Goal: Task Accomplishment & Management: Manage account settings

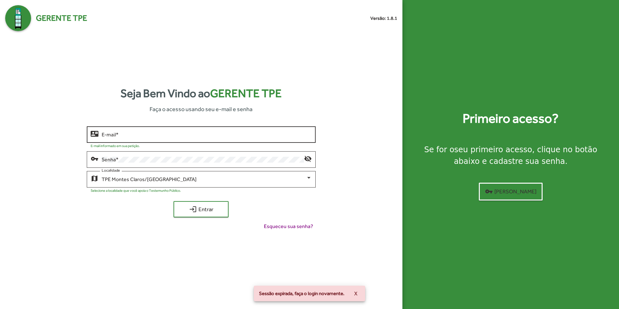
click at [197, 135] on input "E-mail *" at bounding box center [207, 135] width 210 height 6
type input "**********"
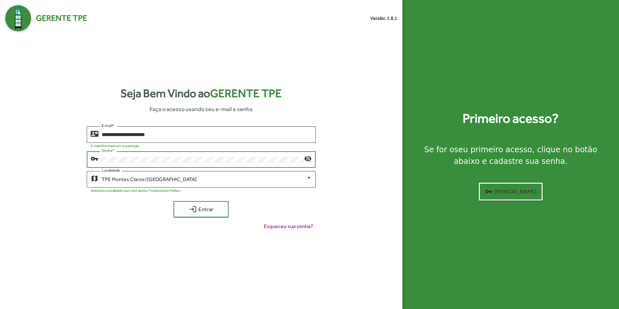
click at [173, 201] on button "login Entrar" at bounding box center [200, 209] width 55 height 16
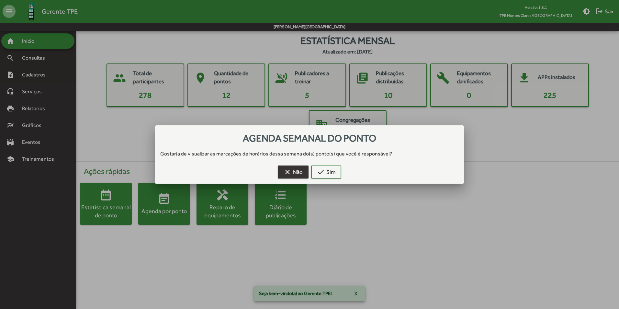
click at [289, 174] on mat-icon "clear" at bounding box center [288, 172] width 8 height 8
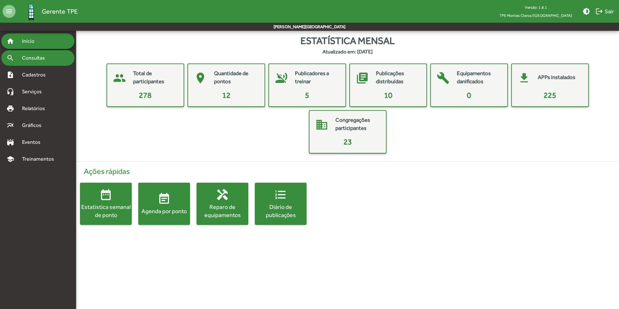
click at [26, 55] on span "Consultas" at bounding box center [35, 58] width 35 height 8
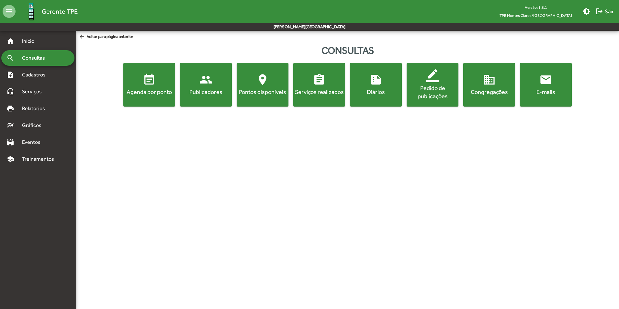
click at [264, 84] on mat-icon "location_on" at bounding box center [262, 79] width 13 height 13
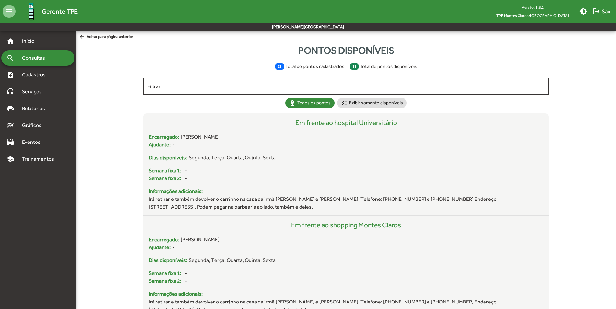
click at [34, 57] on span "Consultas" at bounding box center [35, 58] width 35 height 8
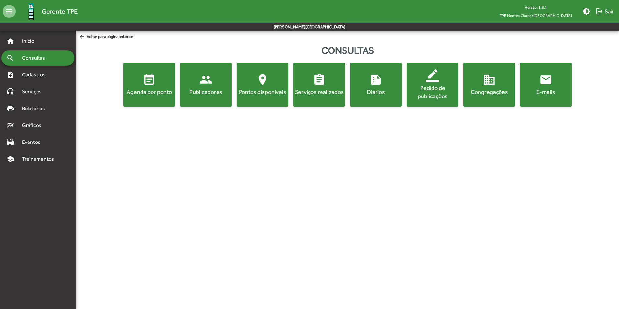
click at [205, 84] on mat-icon "people" at bounding box center [205, 79] width 13 height 13
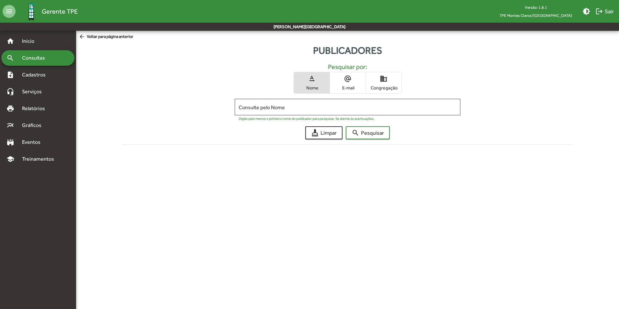
click at [389, 86] on span "Congregação" at bounding box center [383, 88] width 32 height 6
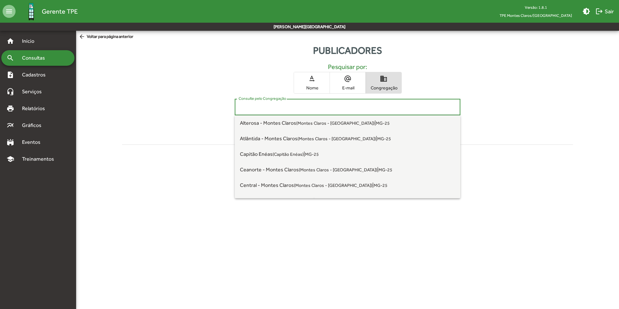
click at [303, 108] on input "Consulte pelo Congregação" at bounding box center [348, 107] width 218 height 6
click at [299, 120] on small "(Montes Claros - [GEOGRAPHIC_DATA])" at bounding box center [335, 122] width 78 height 5
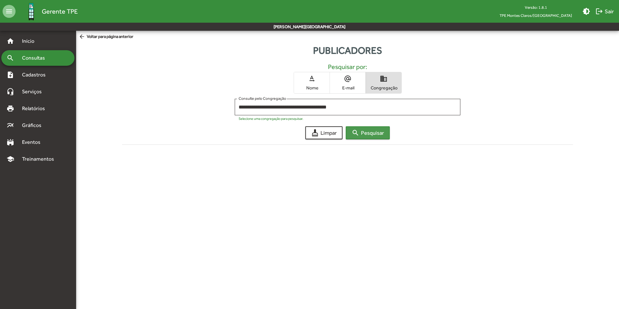
click at [374, 133] on span "search Pesquisar" at bounding box center [368, 133] width 32 height 12
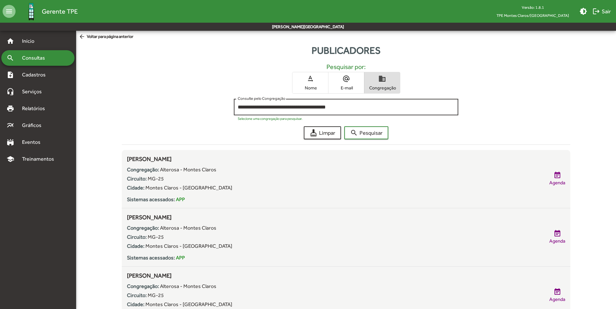
click at [368, 105] on input "**********" at bounding box center [346, 107] width 217 height 6
type input "*"
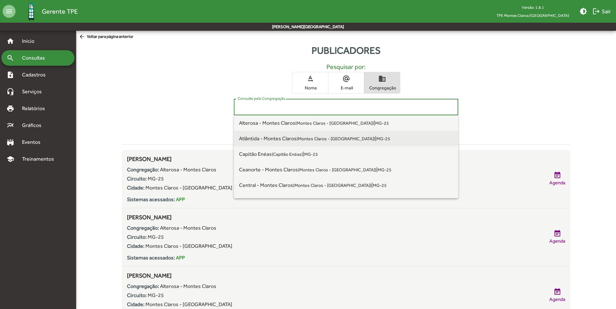
click at [318, 140] on small "(Montes Claros - [GEOGRAPHIC_DATA])" at bounding box center [335, 138] width 78 height 5
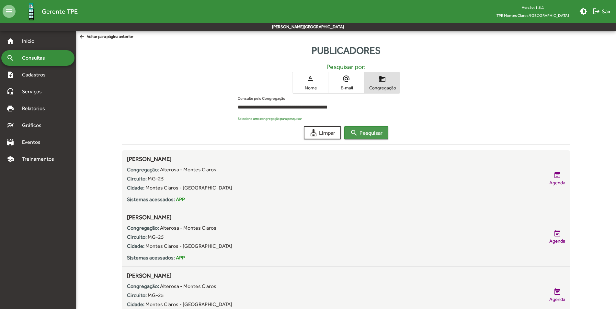
click at [360, 132] on span "search Pesquisar" at bounding box center [366, 133] width 32 height 12
click at [393, 107] on input "**********" at bounding box center [346, 107] width 217 height 6
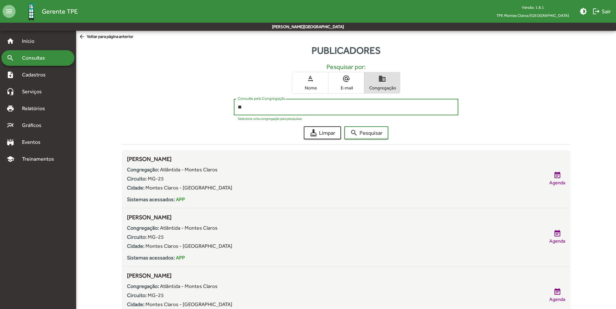
type input "*"
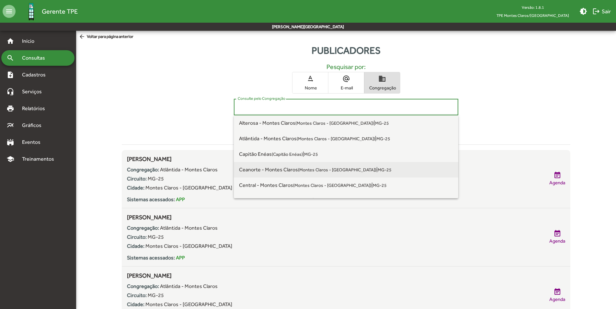
click at [288, 169] on span "Ceanorte - Montes Claros (Montes Claros - [GEOGRAPHIC_DATA])" at bounding box center [307, 169] width 137 height 6
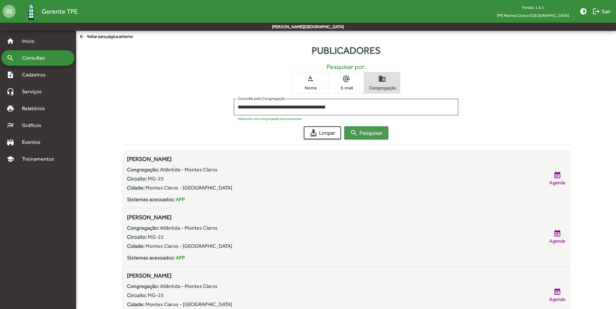
click at [365, 132] on span "search Pesquisar" at bounding box center [366, 133] width 32 height 12
click at [374, 104] on input "**********" at bounding box center [346, 107] width 217 height 6
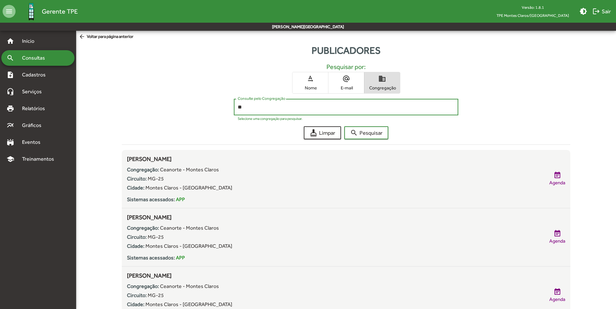
type input "*"
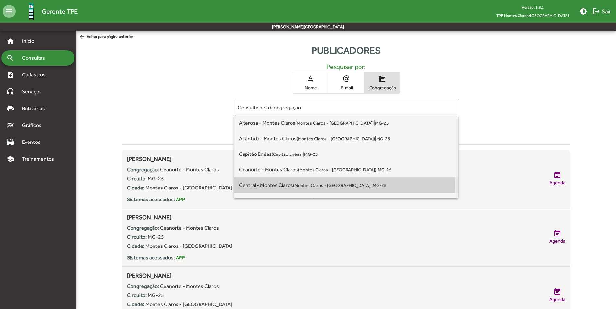
click at [313, 185] on small "(Montes Claros - [GEOGRAPHIC_DATA])" at bounding box center [332, 185] width 78 height 5
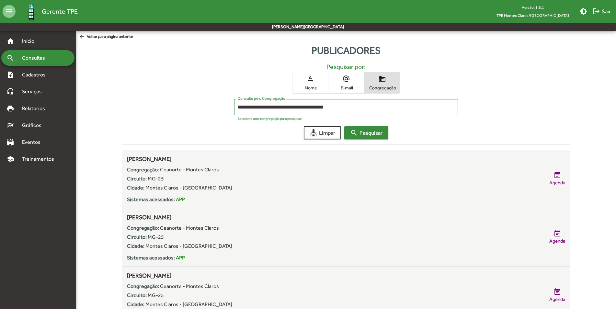
click at [373, 129] on span "search Pesquisar" at bounding box center [366, 133] width 32 height 12
click at [360, 105] on input "**********" at bounding box center [346, 107] width 217 height 6
type input "*"
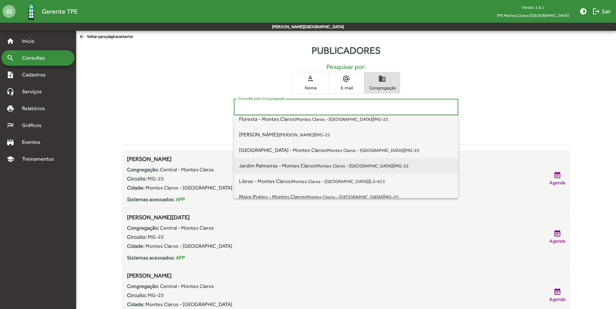
scroll to position [65, 0]
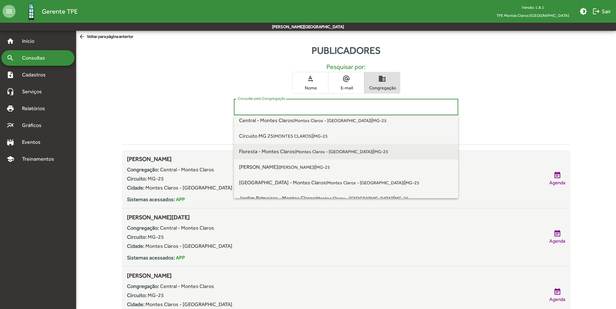
click at [311, 151] on small "(Montes Claros - [GEOGRAPHIC_DATA])" at bounding box center [334, 151] width 78 height 5
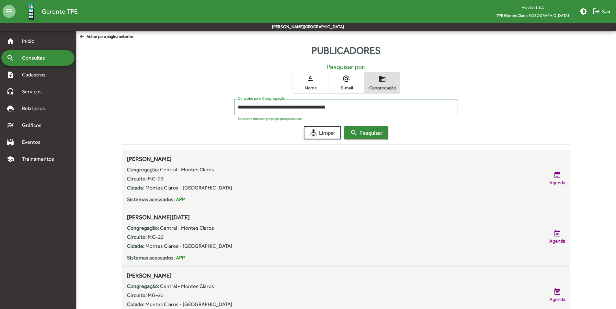
click at [368, 133] on span "search Pesquisar" at bounding box center [366, 133] width 32 height 12
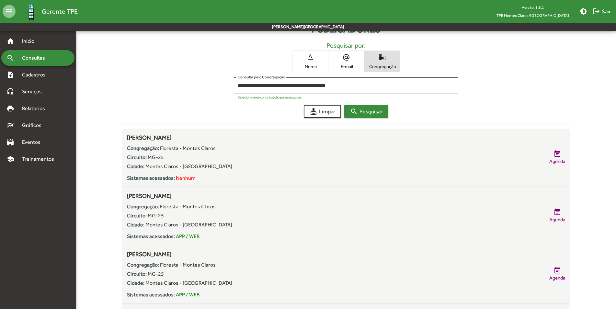
scroll to position [0, 0]
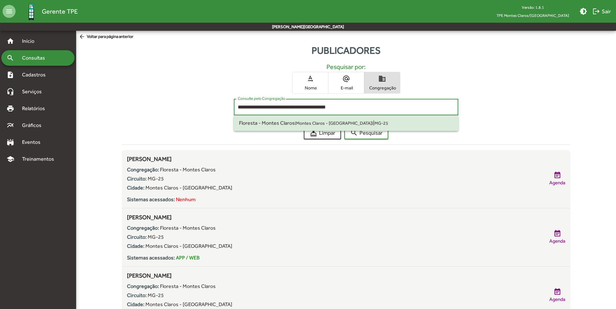
click at [384, 108] on input "**********" at bounding box center [346, 107] width 217 height 6
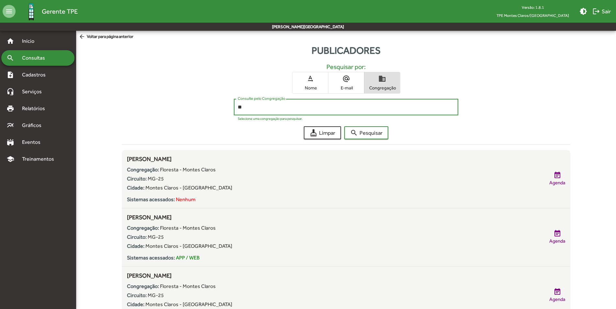
type input "*"
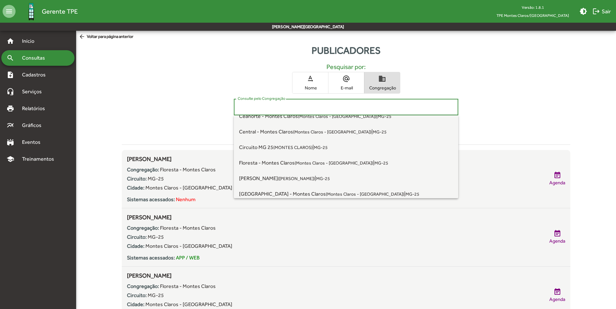
scroll to position [65, 0]
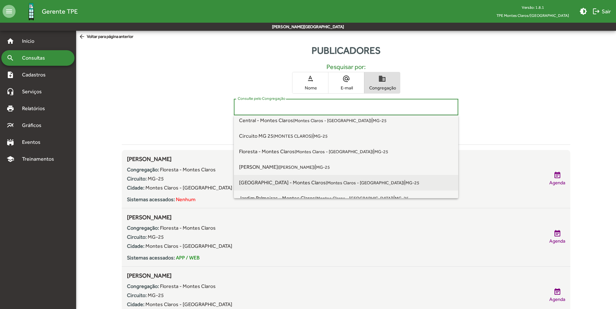
click at [308, 179] on span "[GEOGRAPHIC_DATA] - Montes Claros ([GEOGRAPHIC_DATA] - [GEOGRAPHIC_DATA])" at bounding box center [321, 182] width 165 height 6
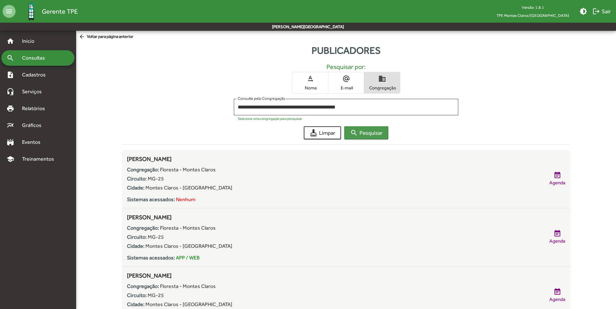
click at [366, 132] on span "search Pesquisar" at bounding box center [366, 133] width 32 height 12
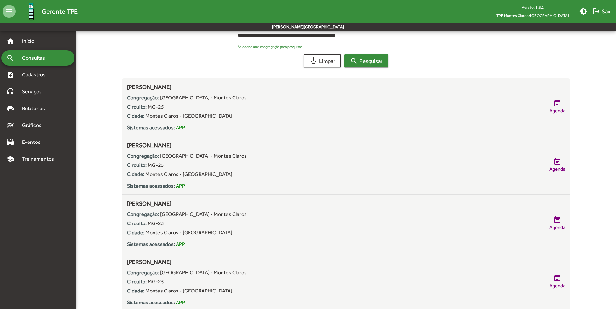
scroll to position [0, 0]
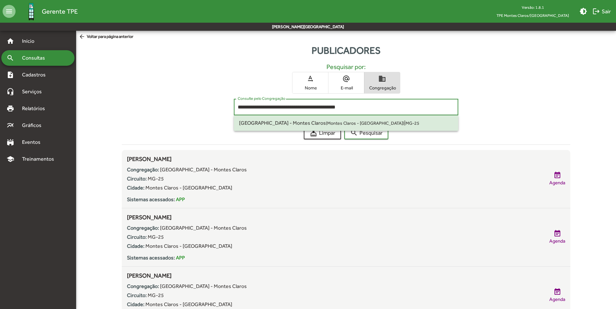
click at [412, 108] on input "**********" at bounding box center [346, 107] width 217 height 6
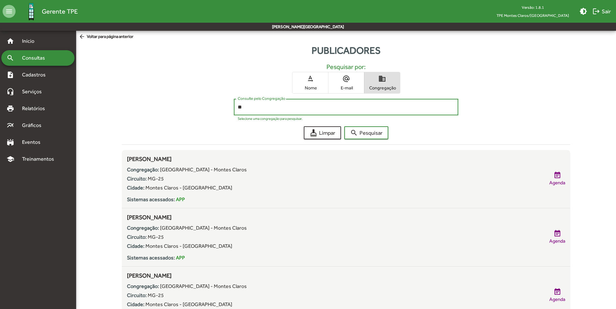
type input "*"
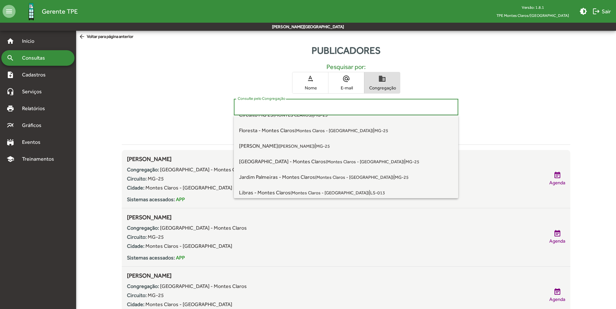
scroll to position [97, 0]
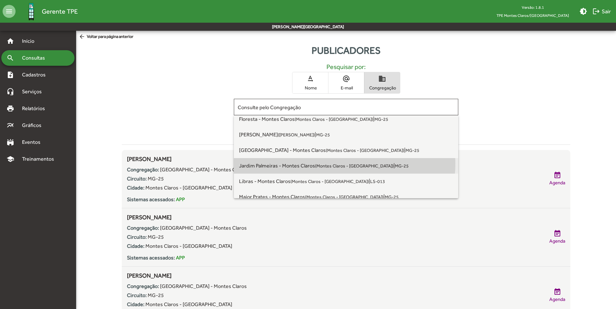
click at [337, 164] on small "(Montes Claros - [GEOGRAPHIC_DATA])" at bounding box center [354, 165] width 78 height 5
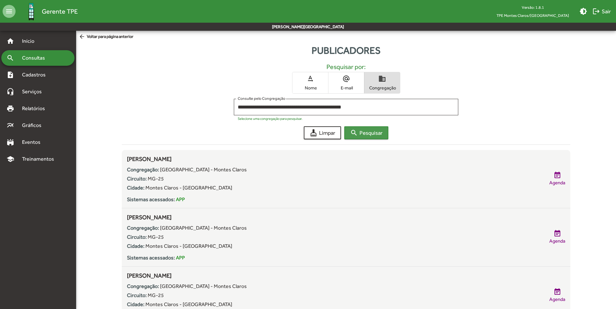
click at [362, 131] on span "search Pesquisar" at bounding box center [366, 133] width 32 height 12
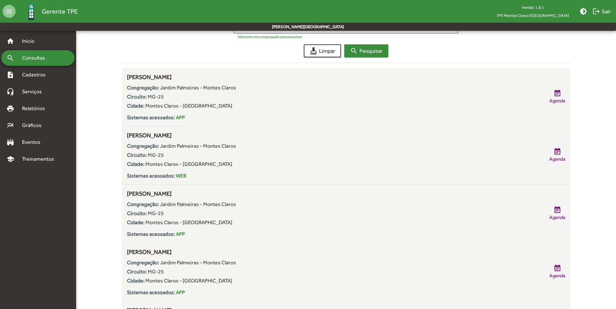
scroll to position [0, 0]
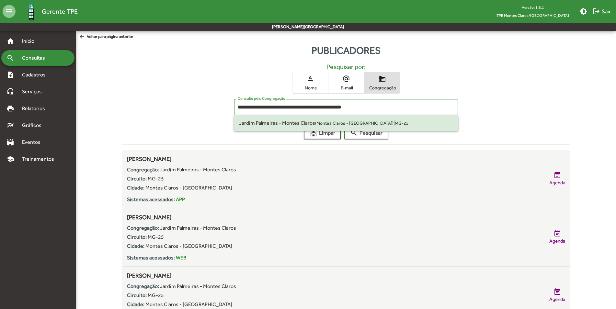
click at [407, 107] on input "**********" at bounding box center [346, 107] width 217 height 6
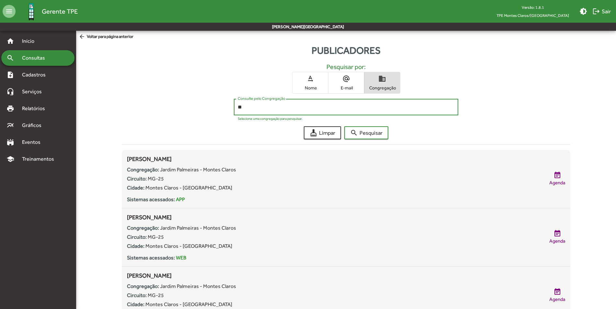
type input "*"
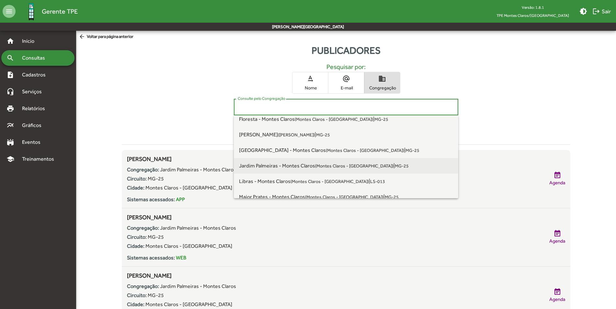
scroll to position [129, 0]
click at [320, 163] on small "(Montes Claros - [GEOGRAPHIC_DATA])" at bounding box center [344, 164] width 78 height 5
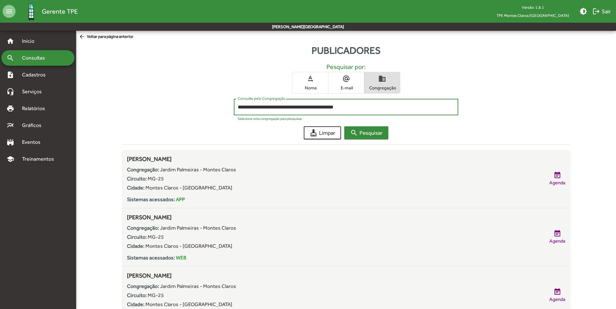
click at [368, 134] on span "search Pesquisar" at bounding box center [366, 133] width 32 height 12
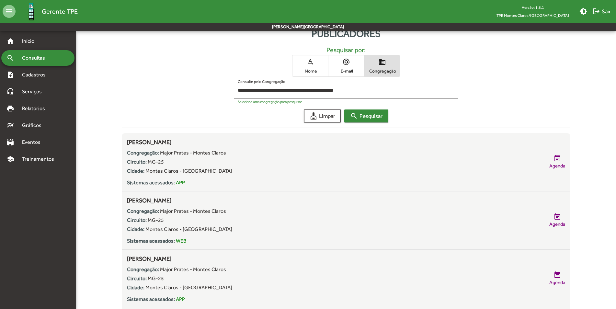
scroll to position [0, 0]
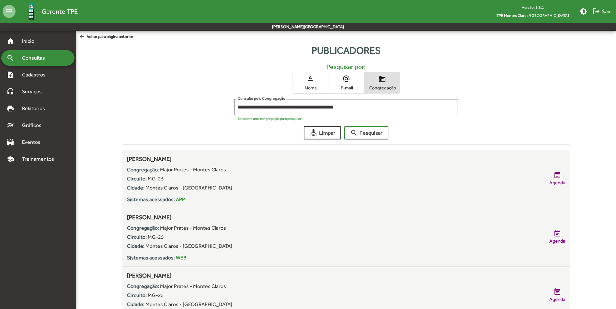
click at [415, 110] on input "**********" at bounding box center [346, 107] width 217 height 6
type input "*"
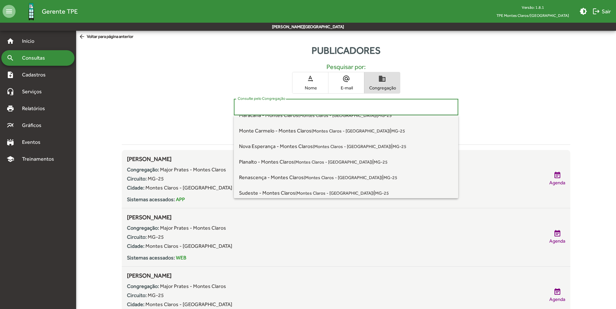
scroll to position [162, 0]
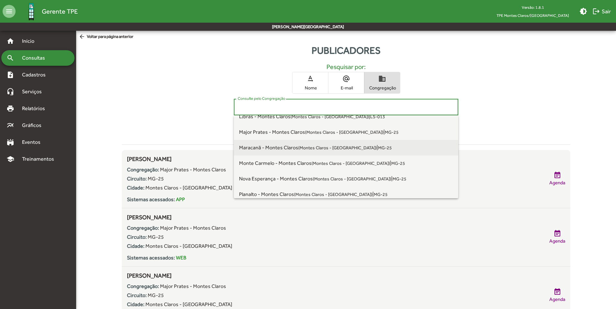
click at [308, 148] on small "(Montes Claros - [GEOGRAPHIC_DATA])" at bounding box center [337, 147] width 78 height 5
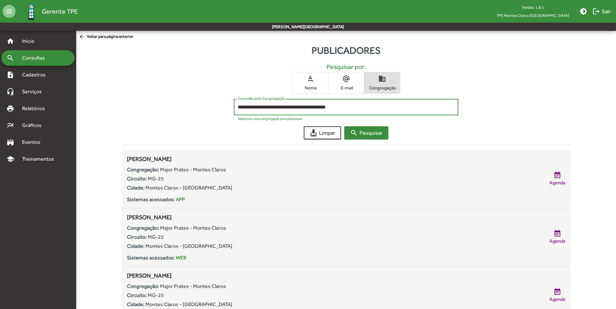
click at [364, 128] on span "search Pesquisar" at bounding box center [366, 133] width 32 height 12
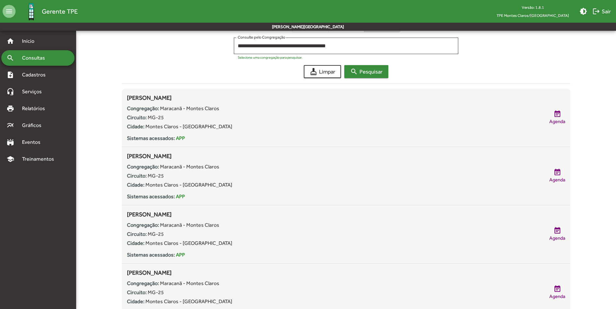
scroll to position [0, 0]
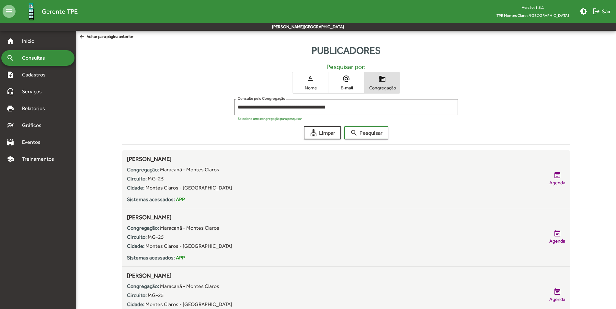
click at [376, 106] on input "**********" at bounding box center [346, 107] width 217 height 6
type input "*"
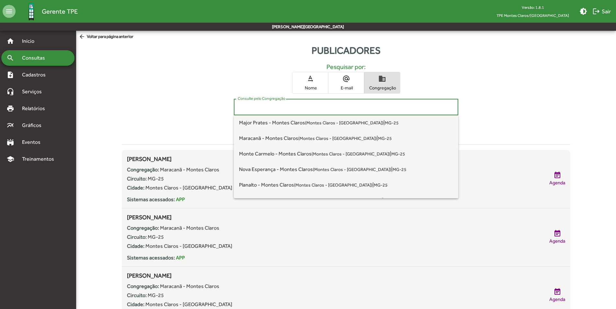
scroll to position [194, 0]
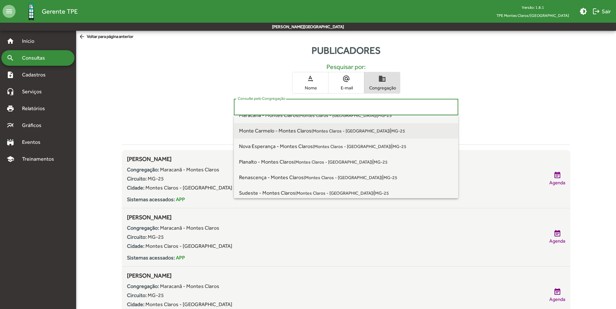
click at [321, 130] on small "(Montes Claros - [GEOGRAPHIC_DATA])" at bounding box center [350, 130] width 78 height 5
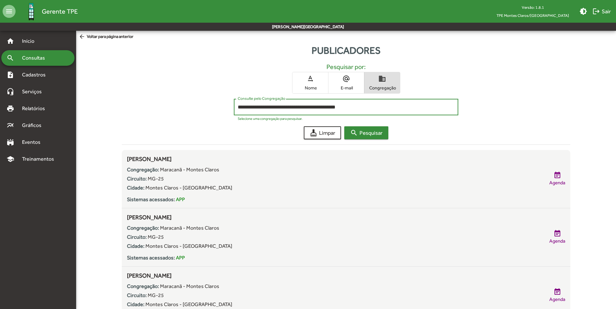
click at [367, 128] on span "search Pesquisar" at bounding box center [366, 133] width 32 height 12
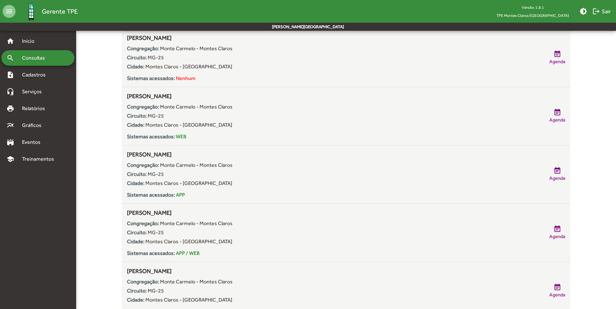
scroll to position [0, 0]
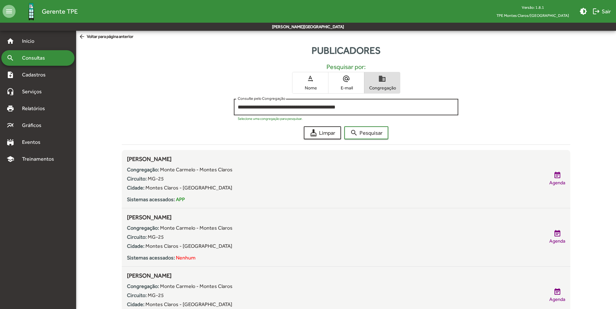
click at [388, 106] on input "**********" at bounding box center [346, 107] width 217 height 6
type input "*"
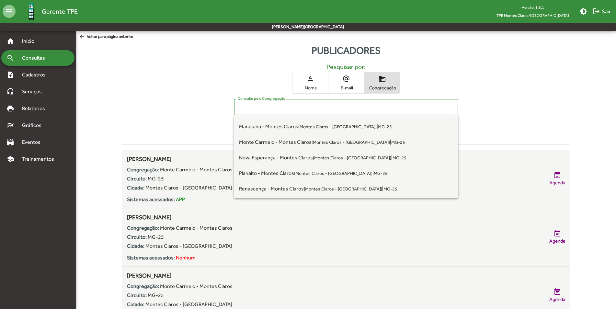
scroll to position [194, 0]
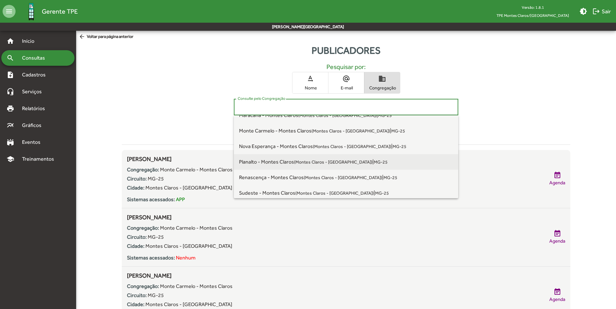
click at [374, 159] on small "MG-25" at bounding box center [381, 161] width 14 height 5
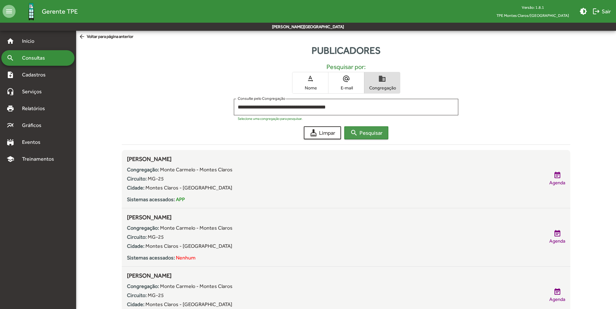
click at [366, 135] on span "search Pesquisar" at bounding box center [366, 133] width 32 height 12
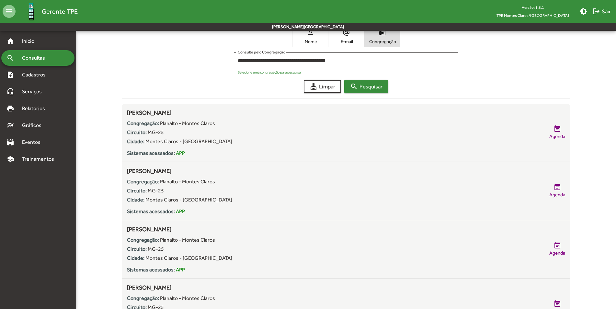
scroll to position [0, 0]
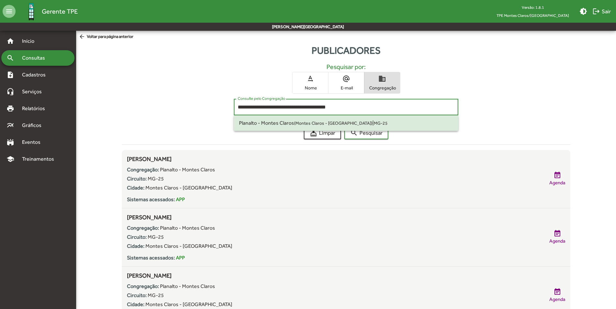
click at [372, 105] on input "**********" at bounding box center [346, 107] width 217 height 6
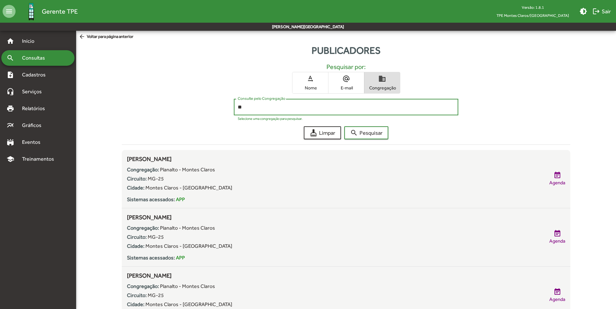
type input "*"
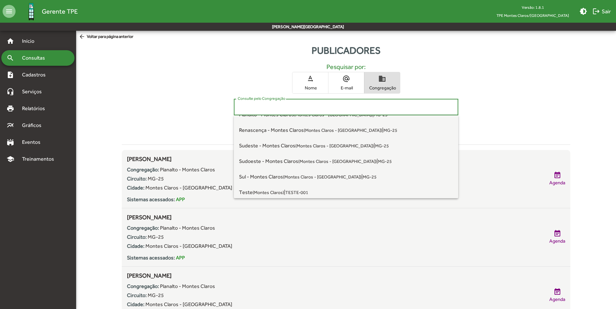
scroll to position [227, 0]
click at [313, 144] on small "(Montes Claros - [GEOGRAPHIC_DATA])" at bounding box center [343, 144] width 78 height 5
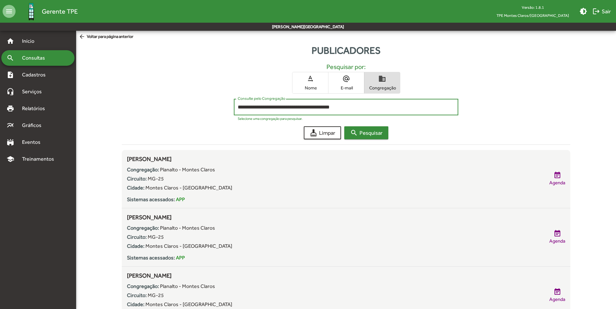
click at [368, 133] on span "search Pesquisar" at bounding box center [366, 133] width 32 height 12
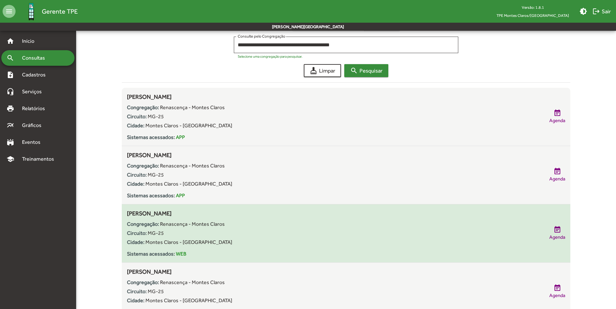
scroll to position [0, 0]
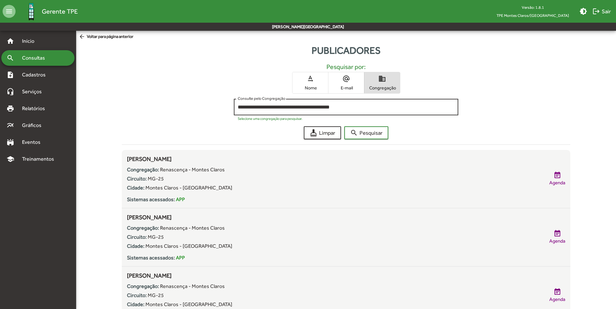
click at [382, 108] on input "**********" at bounding box center [346, 107] width 217 height 6
type input "*"
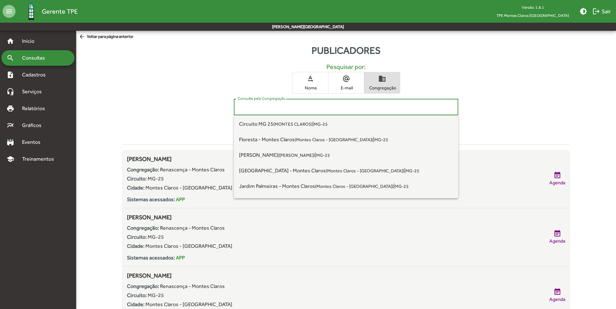
scroll to position [227, 0]
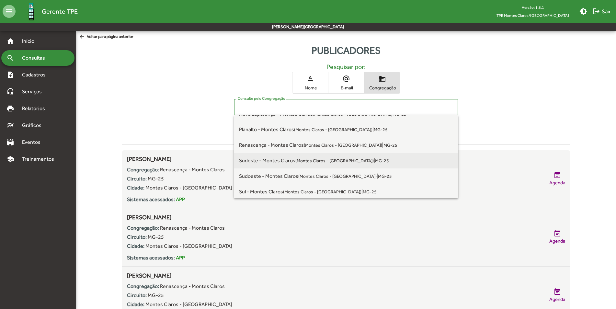
click at [293, 159] on span "Sudeste - Montes Claros ([GEOGRAPHIC_DATA] - [GEOGRAPHIC_DATA])" at bounding box center [306, 160] width 135 height 6
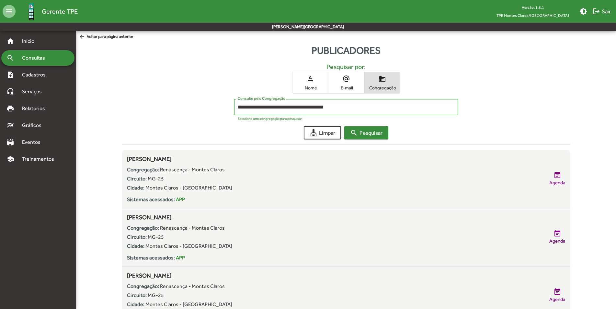
click at [359, 135] on span "search Pesquisar" at bounding box center [366, 133] width 32 height 12
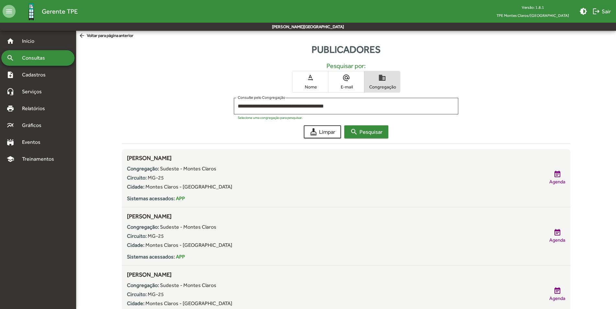
scroll to position [0, 0]
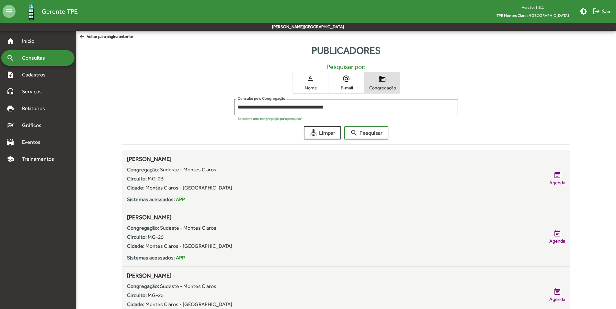
click at [355, 107] on input "**********" at bounding box center [346, 107] width 217 height 6
type input "*"
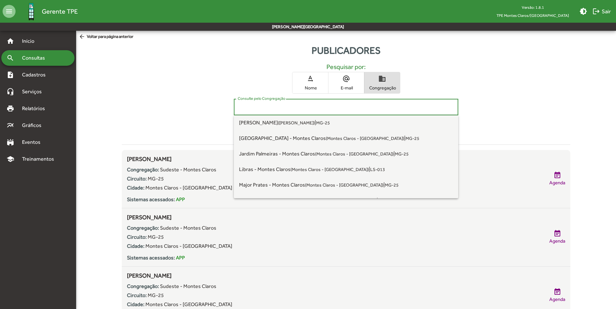
scroll to position [227, 0]
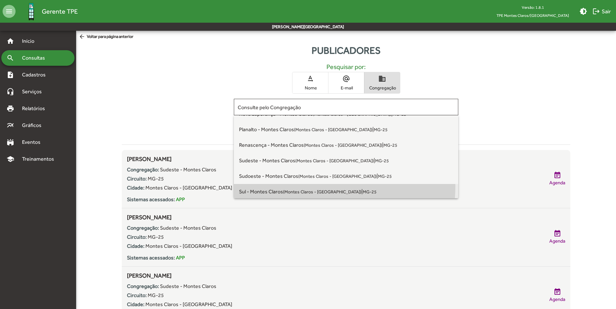
click at [299, 186] on span "Sul - Montes Claros (Montes Claros - [GEOGRAPHIC_DATA]) | MG-25" at bounding box center [346, 192] width 214 height 16
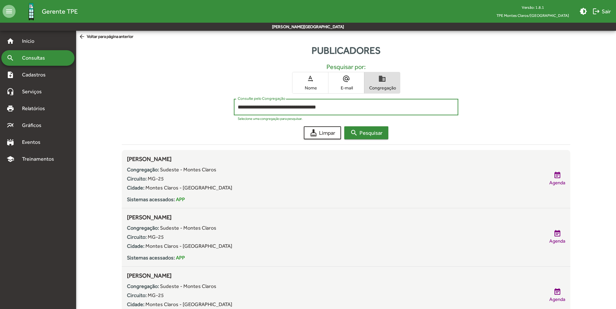
click at [374, 135] on span "search Pesquisar" at bounding box center [366, 133] width 32 height 12
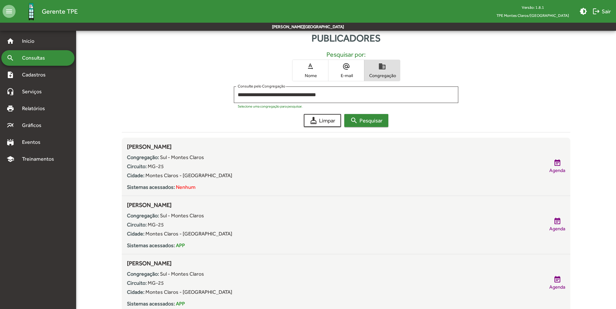
scroll to position [0, 0]
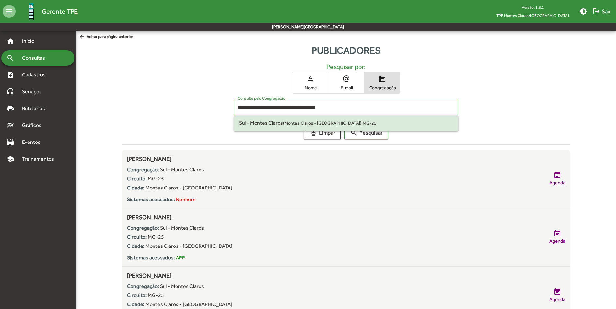
click at [389, 106] on input "**********" at bounding box center [346, 107] width 217 height 6
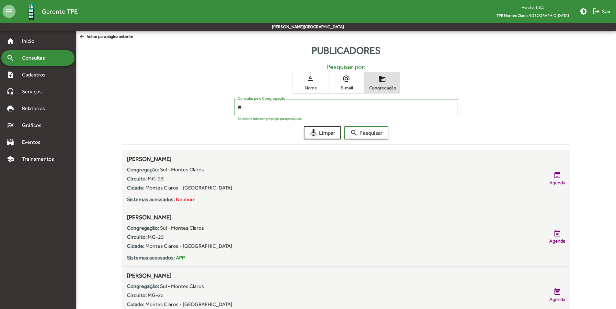
type input "*"
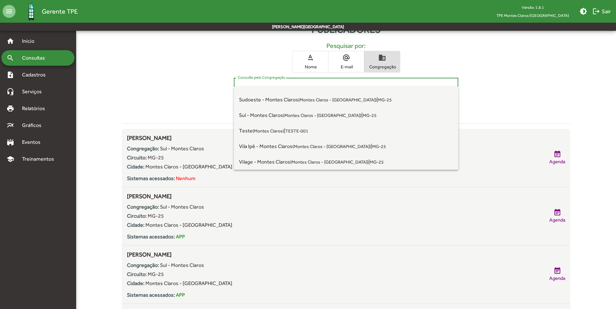
scroll to position [32, 0]
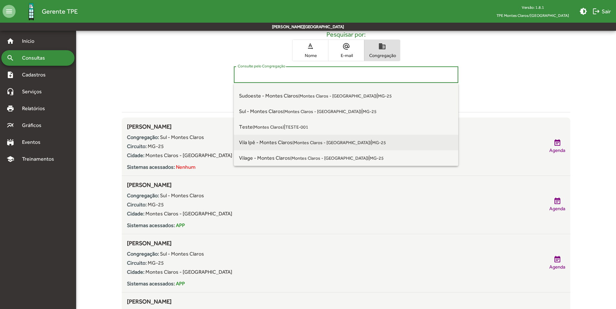
click at [316, 140] on small "(Montes Claros - [GEOGRAPHIC_DATA])" at bounding box center [331, 142] width 78 height 5
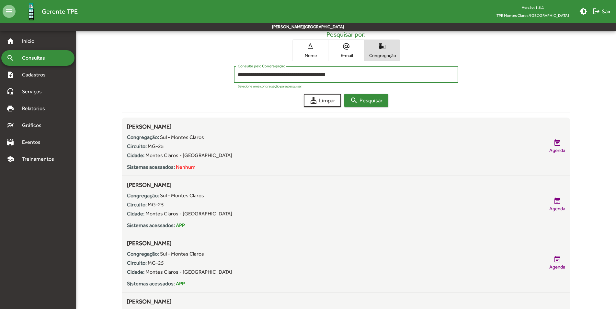
click at [373, 101] on span "search Pesquisar" at bounding box center [366, 101] width 32 height 12
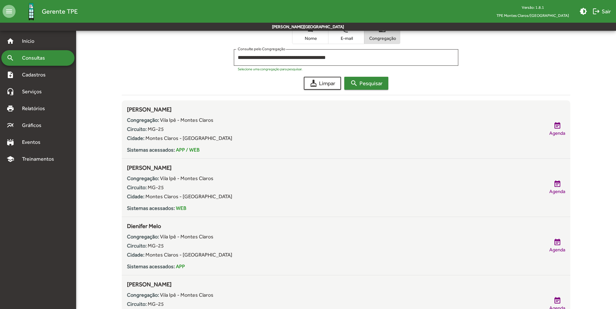
scroll to position [0, 0]
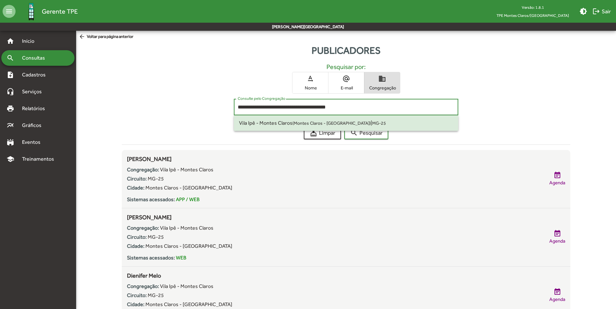
click at [350, 107] on input "**********" at bounding box center [346, 107] width 217 height 6
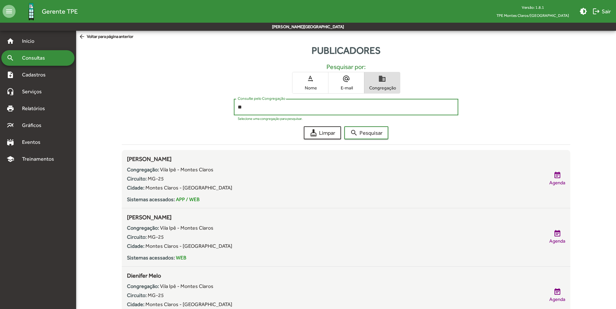
type input "*"
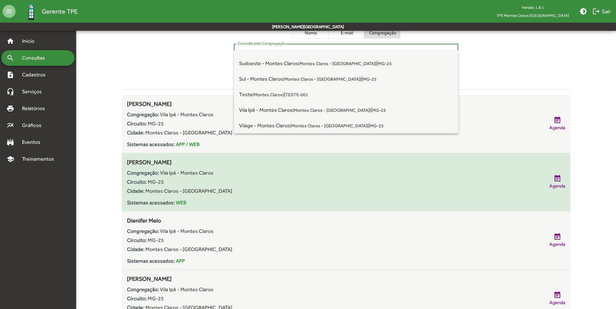
scroll to position [65, 0]
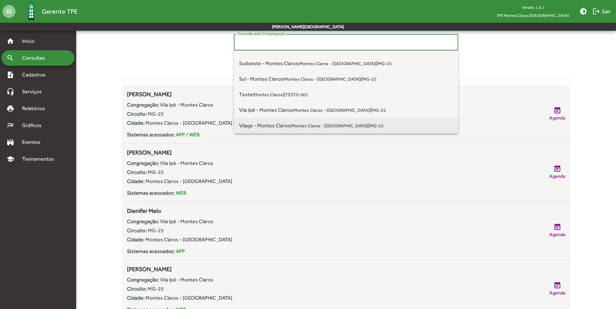
click at [294, 124] on small "(Montes Claros - [GEOGRAPHIC_DATA])" at bounding box center [329, 125] width 78 height 5
type input "**********"
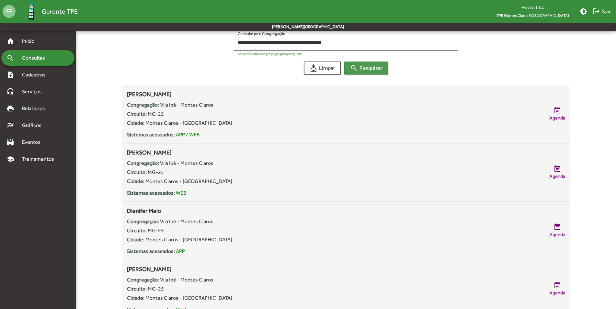
click at [376, 70] on span "search Pesquisar" at bounding box center [366, 68] width 32 height 12
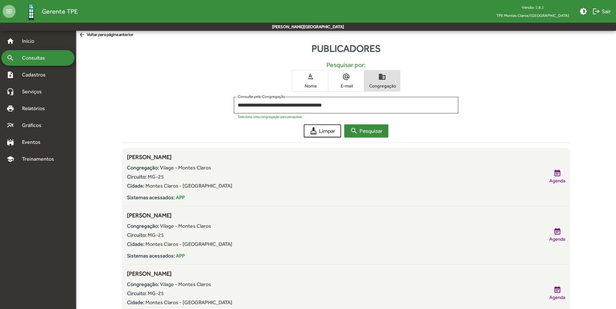
scroll to position [0, 0]
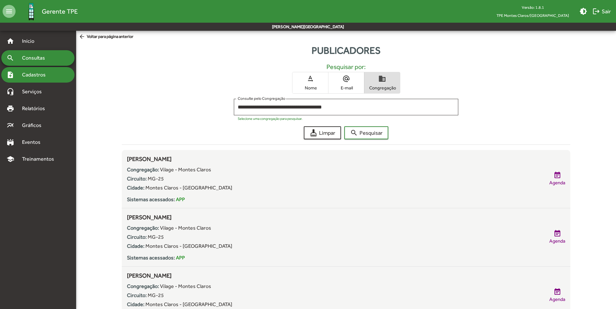
click at [30, 73] on span "Cadastros" at bounding box center [36, 75] width 36 height 8
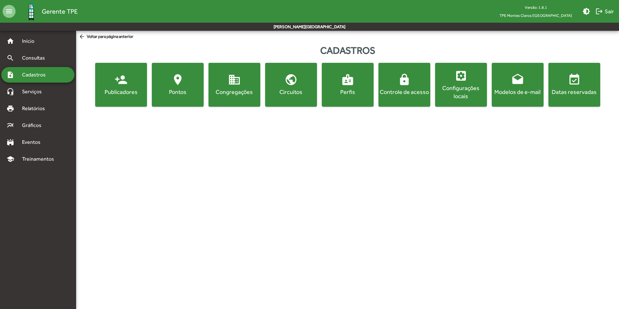
click at [107, 81] on span "person_add Publicadores" at bounding box center [120, 84] width 49 height 23
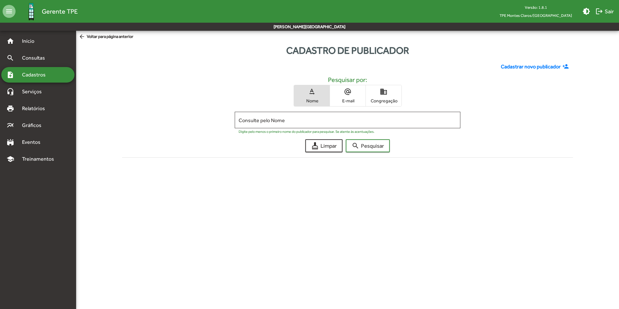
click at [386, 101] on span "Congregação" at bounding box center [383, 101] width 32 height 6
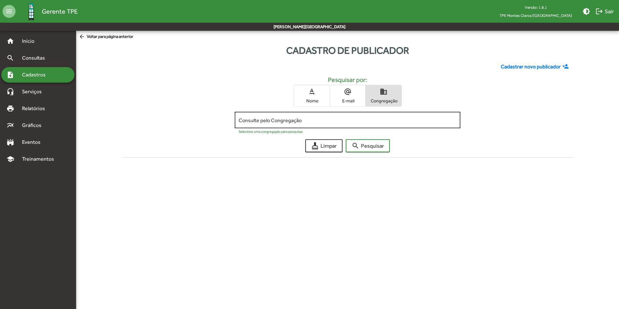
click at [434, 120] on input "Consulte pelo Congregação" at bounding box center [348, 120] width 218 height 6
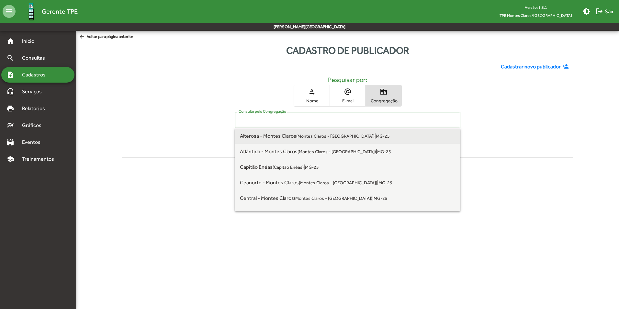
click at [376, 134] on small "MG-25" at bounding box center [383, 135] width 14 height 5
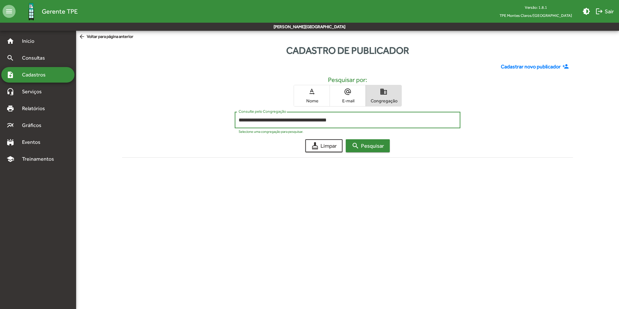
click at [370, 145] on span "search Pesquisar" at bounding box center [368, 146] width 32 height 12
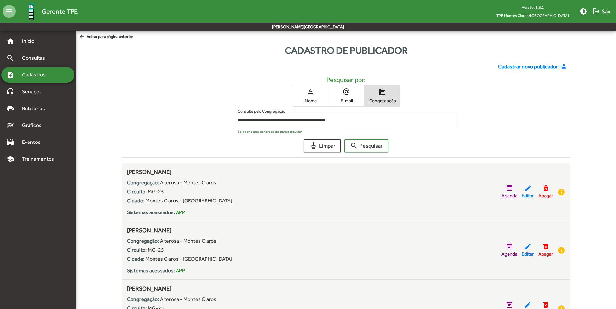
click at [381, 118] on input "**********" at bounding box center [346, 120] width 217 height 6
type input "*"
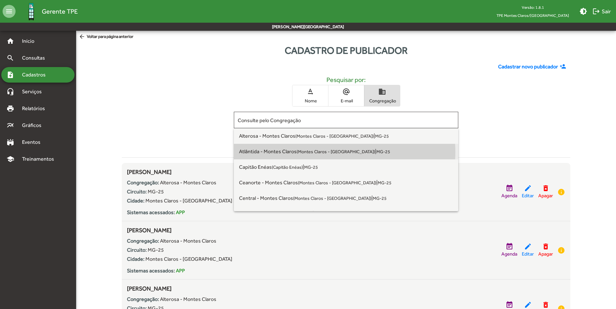
click at [334, 152] on small "(Montes Claros - [GEOGRAPHIC_DATA])" at bounding box center [335, 151] width 78 height 5
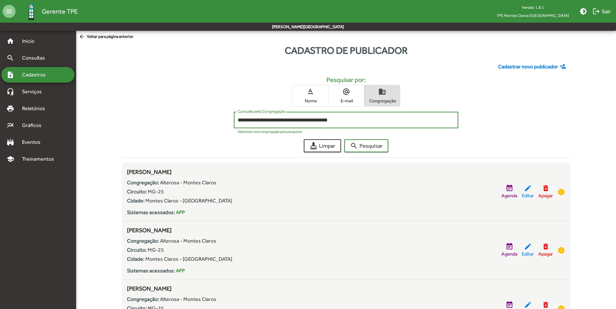
click at [398, 118] on input "**********" at bounding box center [346, 120] width 217 height 6
click at [376, 143] on span "search Pesquisar" at bounding box center [366, 146] width 32 height 12
click at [401, 118] on input "**********" at bounding box center [346, 120] width 217 height 6
type input "*"
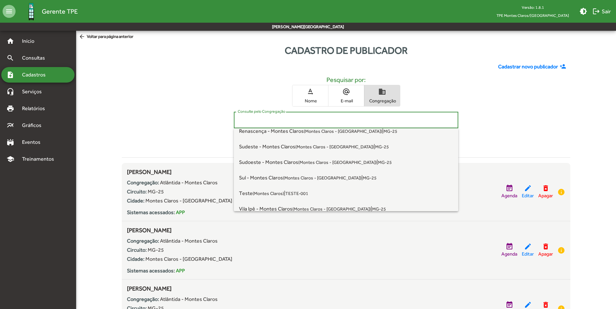
scroll to position [242, 0]
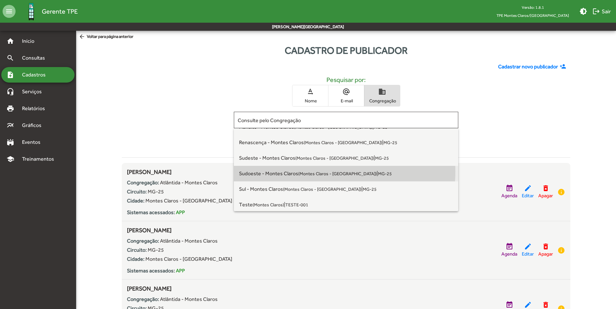
click at [311, 172] on small "(Montes Claros - [GEOGRAPHIC_DATA])" at bounding box center [337, 173] width 78 height 5
type input "**********"
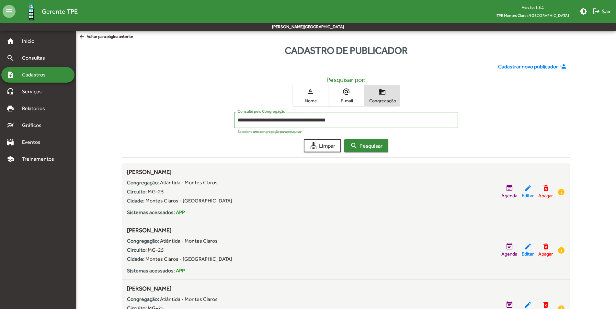
click at [362, 146] on span "search Pesquisar" at bounding box center [366, 146] width 32 height 12
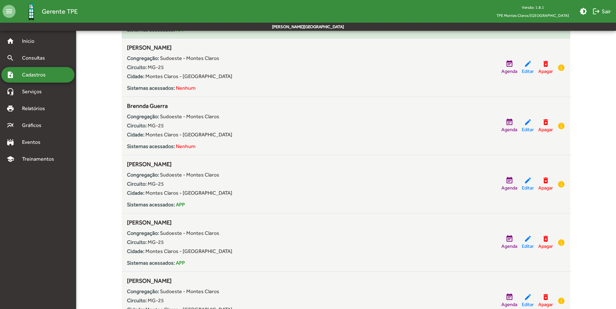
scroll to position [97, 0]
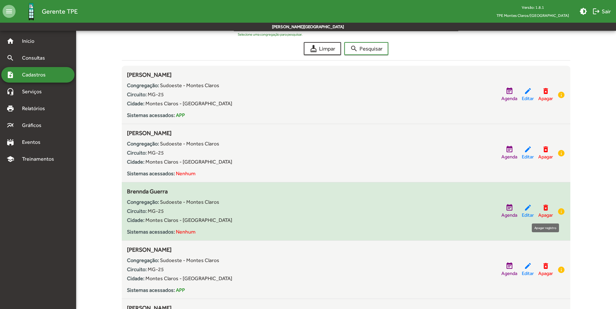
click at [544, 212] on span "Apagar" at bounding box center [545, 214] width 15 height 7
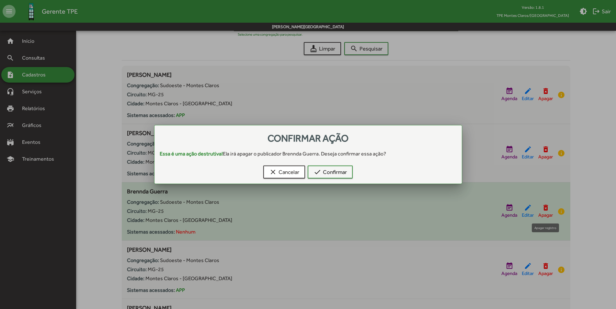
scroll to position [0, 0]
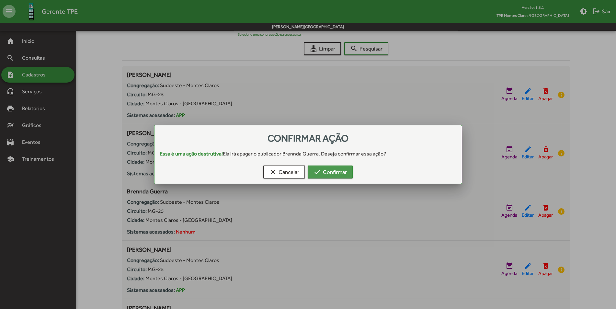
click at [339, 173] on span "check Confirmar" at bounding box center [329, 172] width 33 height 12
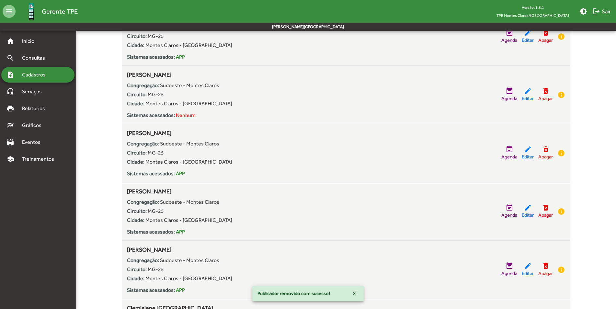
scroll to position [162, 0]
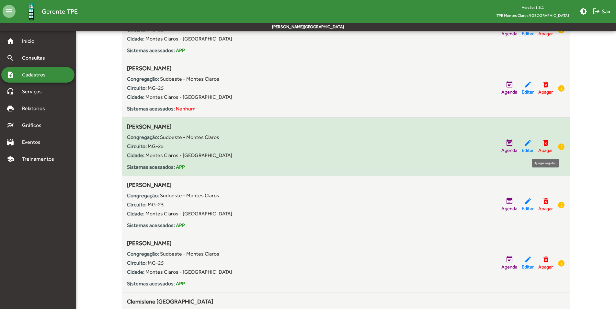
click at [545, 148] on span "Apagar" at bounding box center [545, 150] width 15 height 7
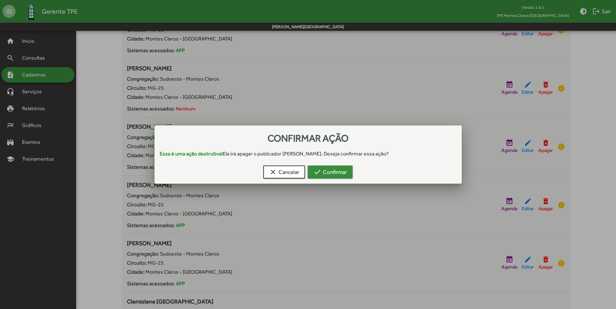
click at [342, 171] on span "check Confirmar" at bounding box center [329, 172] width 33 height 12
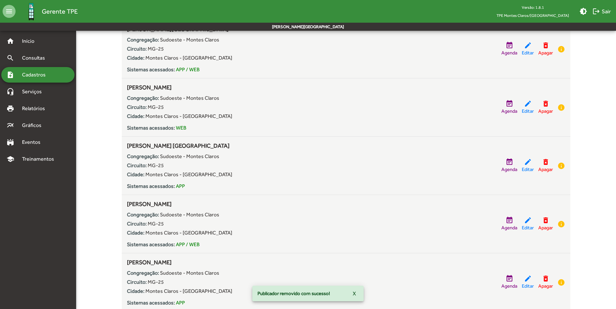
scroll to position [486, 0]
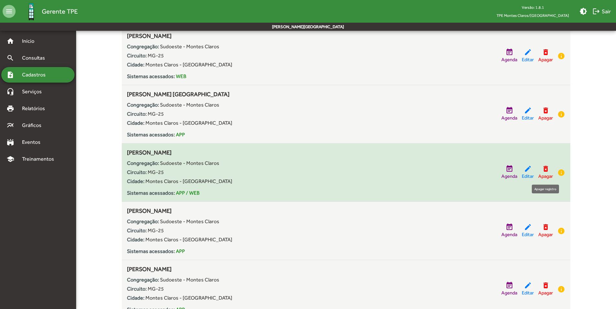
click at [544, 170] on mat-icon "delete_forever" at bounding box center [545, 169] width 8 height 8
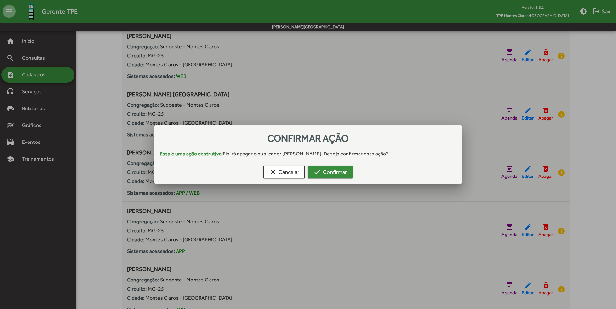
click at [334, 174] on span "check Confirmar" at bounding box center [329, 172] width 33 height 12
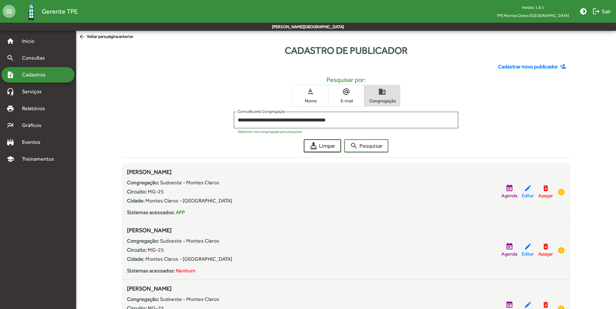
click at [35, 73] on span "Cadastros" at bounding box center [36, 75] width 36 height 8
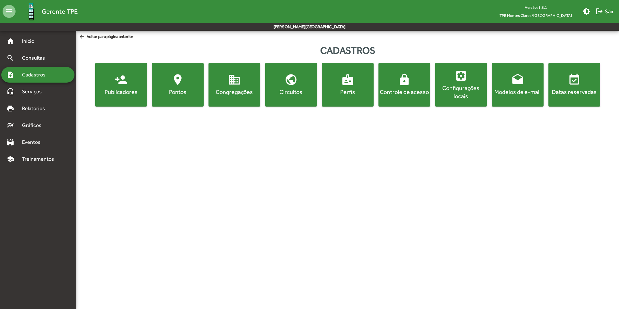
click at [462, 85] on div "Configurações locais" at bounding box center [460, 92] width 49 height 16
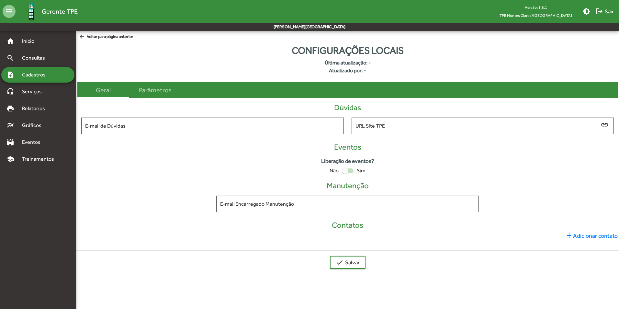
type input "**********"
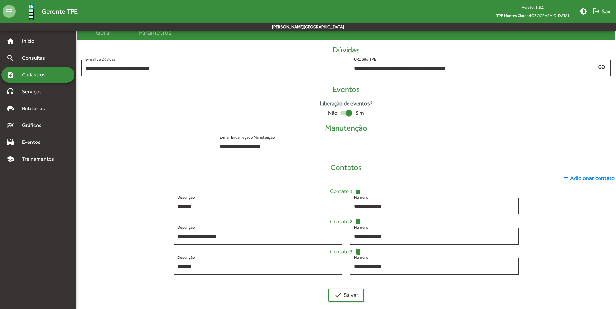
scroll to position [63, 0]
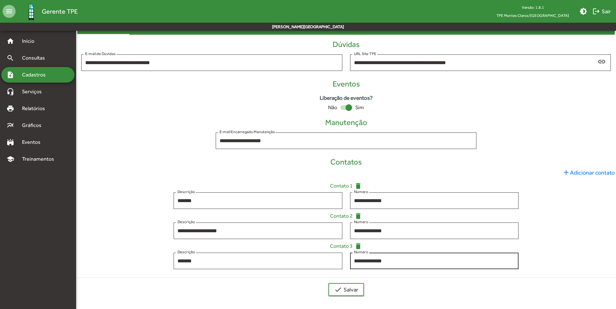
click at [419, 261] on input "**********" at bounding box center [434, 261] width 161 height 6
type input "**********"
click at [350, 289] on span "check Salvar" at bounding box center [346, 290] width 24 height 12
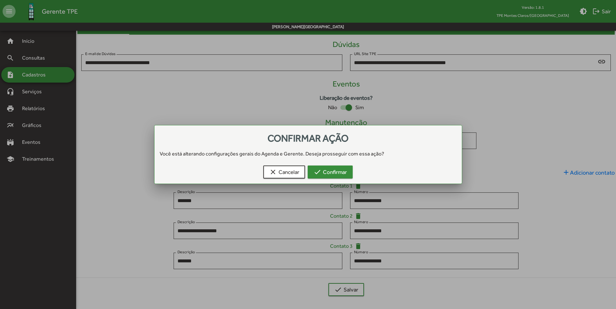
click at [334, 173] on span "check Confirmar" at bounding box center [329, 172] width 33 height 12
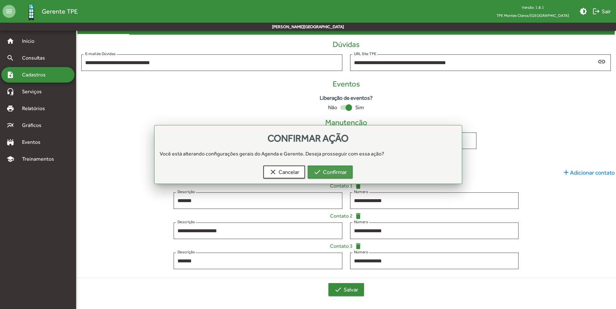
scroll to position [63, 0]
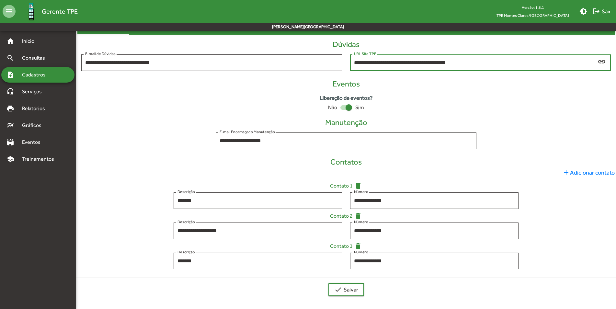
drag, startPoint x: 472, startPoint y: 64, endPoint x: 352, endPoint y: 66, distance: 120.1
click at [352, 66] on div "**********" at bounding box center [480, 62] width 261 height 18
click at [45, 74] on span "Cadastros" at bounding box center [36, 75] width 36 height 8
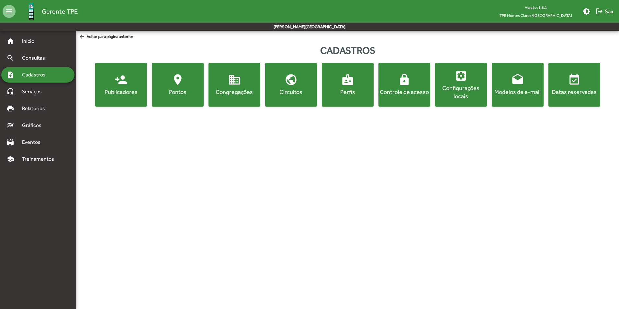
click at [236, 84] on mat-icon "domain" at bounding box center [234, 79] width 13 height 13
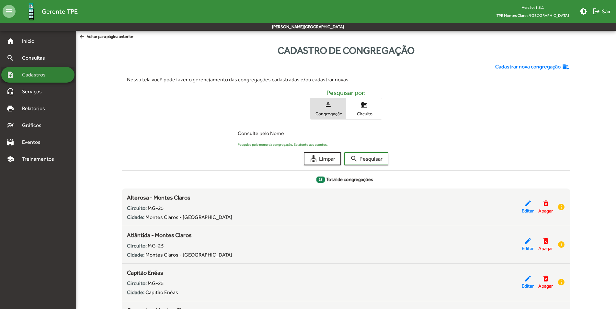
click at [29, 76] on span "Cadastros" at bounding box center [36, 75] width 36 height 8
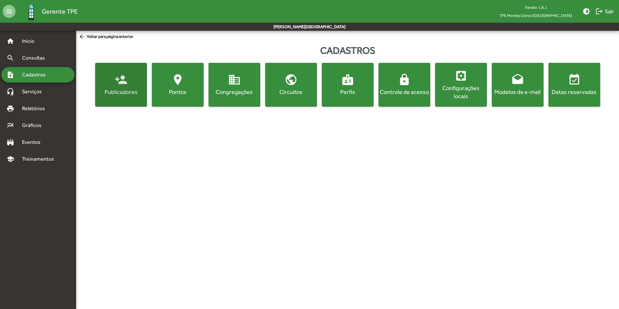
click at [122, 83] on mat-icon "person_add" at bounding box center [121, 79] width 13 height 13
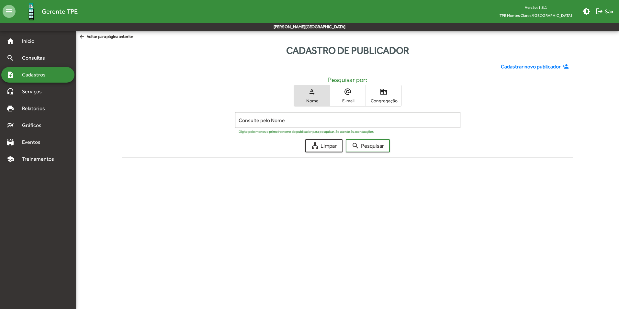
click at [377, 123] on input "Consulte pelo Nome" at bounding box center [348, 120] width 218 height 6
click at [383, 95] on span "domain Congregação" at bounding box center [384, 95] width 36 height 21
click at [352, 118] on input "Consulte pelo Congregação" at bounding box center [348, 120] width 218 height 6
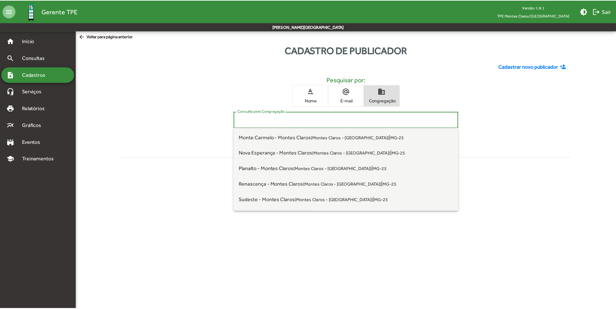
scroll to position [177, 0]
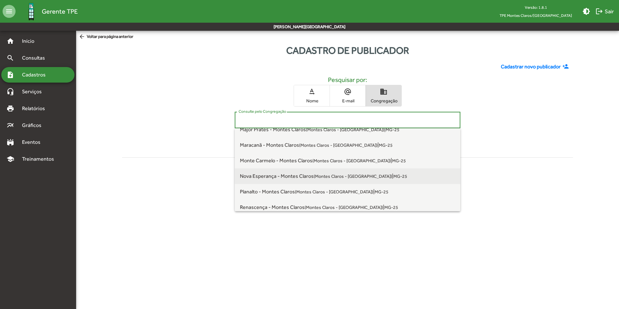
click at [316, 173] on span "Nova Esperança - Montes Claros (Montes Claros - [GEOGRAPHIC_DATA]) | MG-25" at bounding box center [347, 176] width 215 height 16
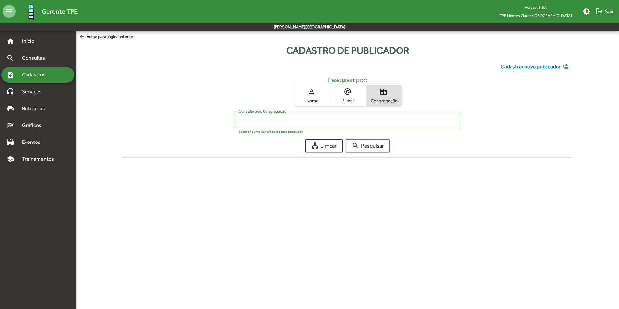
type input "**********"
click at [369, 143] on span "search Pesquisar" at bounding box center [368, 146] width 32 height 12
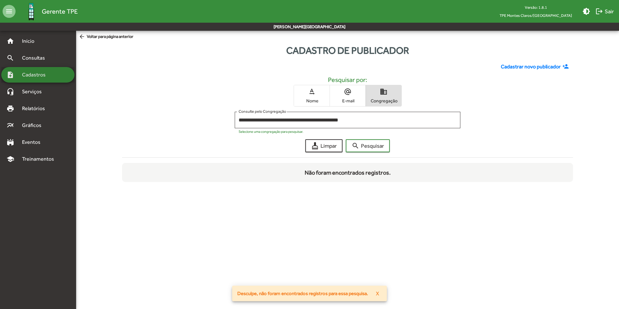
click at [37, 73] on span "Cadastros" at bounding box center [36, 75] width 36 height 8
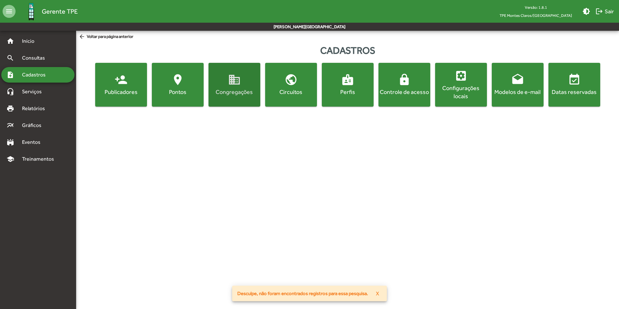
click at [235, 84] on mat-icon "domain" at bounding box center [234, 79] width 13 height 13
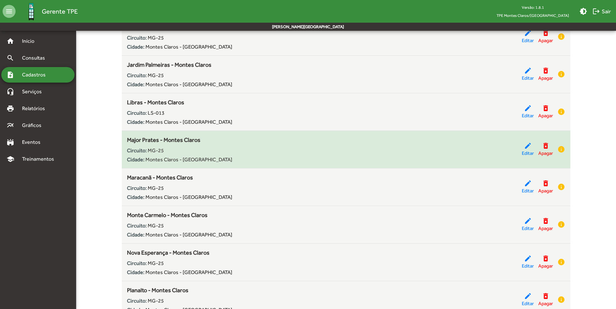
scroll to position [486, 0]
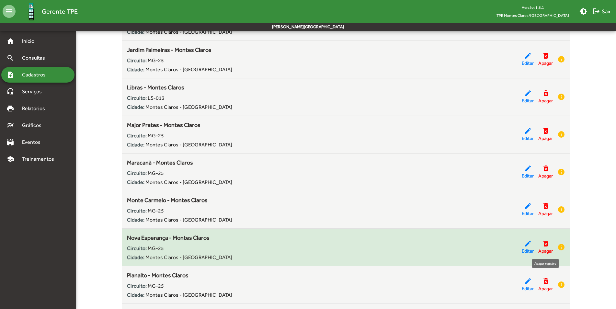
click at [545, 247] on span "Apagar" at bounding box center [545, 250] width 15 height 7
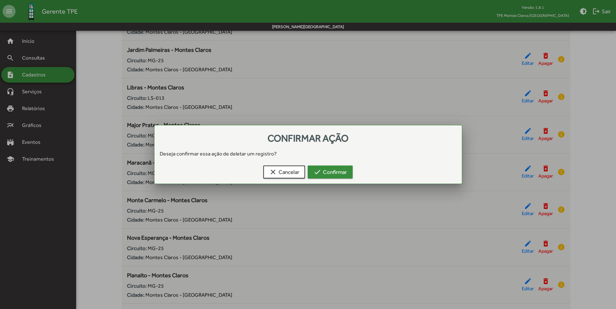
click at [334, 174] on span "check Confirmar" at bounding box center [329, 172] width 33 height 12
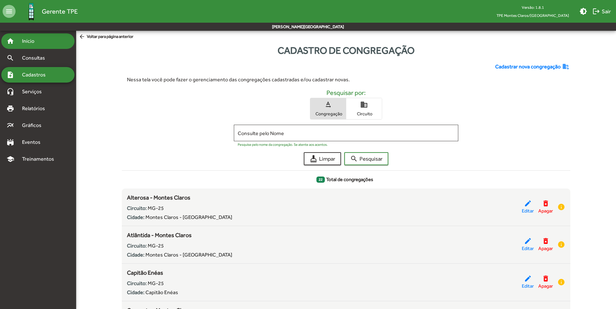
click at [29, 41] on span "Início" at bounding box center [31, 41] width 26 height 8
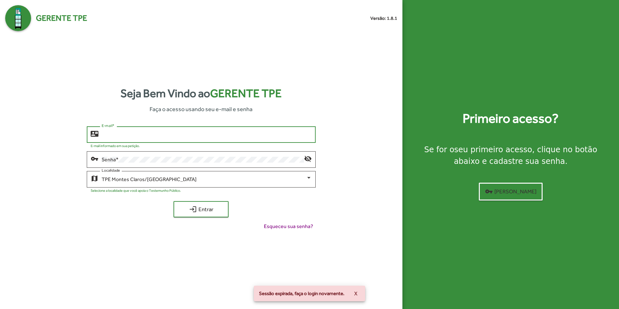
click at [171, 134] on input "E-mail *" at bounding box center [207, 135] width 210 height 6
type input "**********"
click at [164, 151] on div "Senha *" at bounding box center [203, 159] width 202 height 18
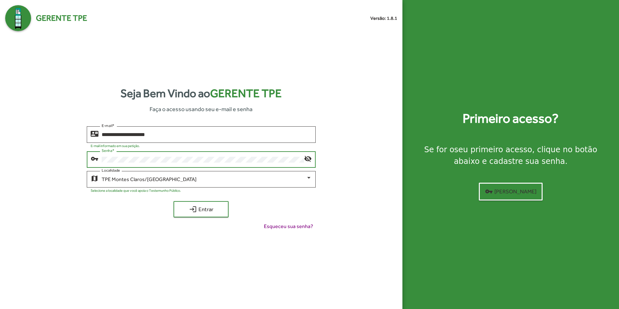
click at [173, 201] on button "login Entrar" at bounding box center [200, 209] width 55 height 16
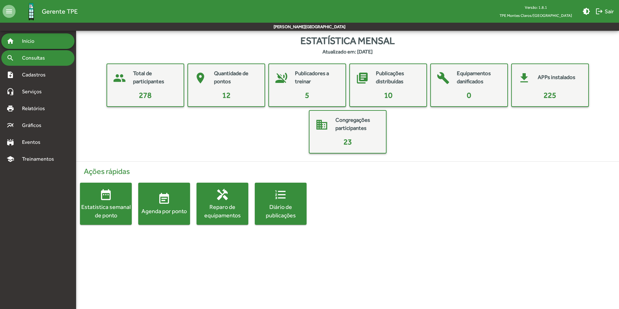
click at [35, 58] on span "Consultas" at bounding box center [35, 58] width 35 height 8
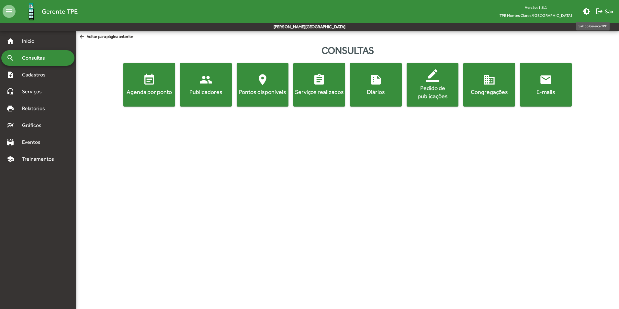
click at [606, 10] on span "logout Sair" at bounding box center [604, 12] width 18 height 12
